Goal: Check status: Check status

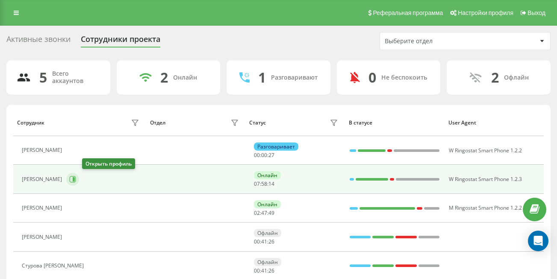
click at [76, 177] on icon at bounding box center [73, 179] width 6 height 6
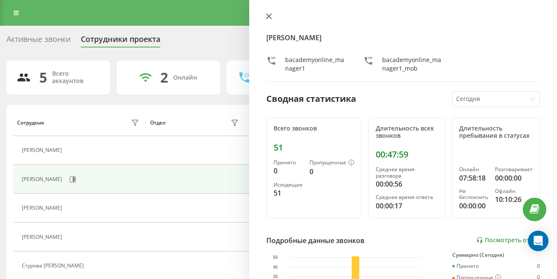
click at [269, 18] on icon at bounding box center [269, 16] width 6 height 6
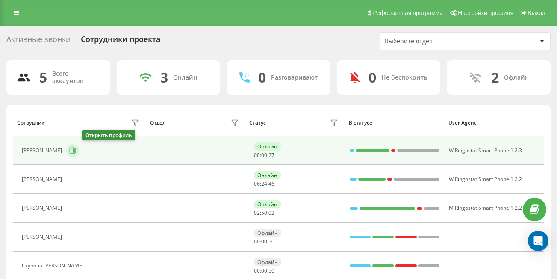
click at [76, 147] on icon at bounding box center [72, 150] width 7 height 7
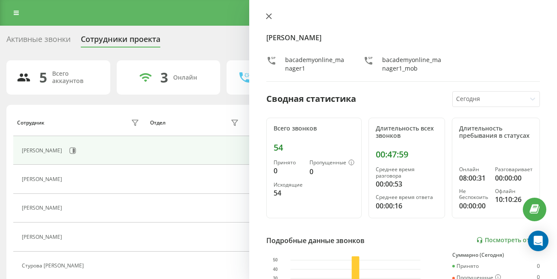
click at [269, 16] on icon at bounding box center [268, 16] width 5 height 5
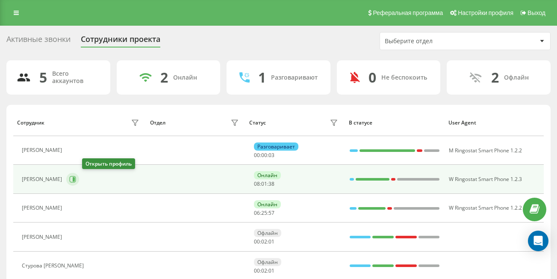
click at [75, 177] on icon at bounding box center [74, 179] width 2 height 4
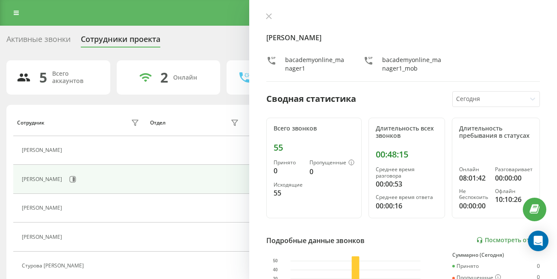
click at [262, 19] on div "[PERSON_NAME] bacademyonline_manager1 bacademyonline_manager1_mob Сводная стати…" at bounding box center [403, 139] width 308 height 279
click at [272, 14] on button at bounding box center [268, 17] width 11 height 8
